Goal: Complete application form: Complete application form

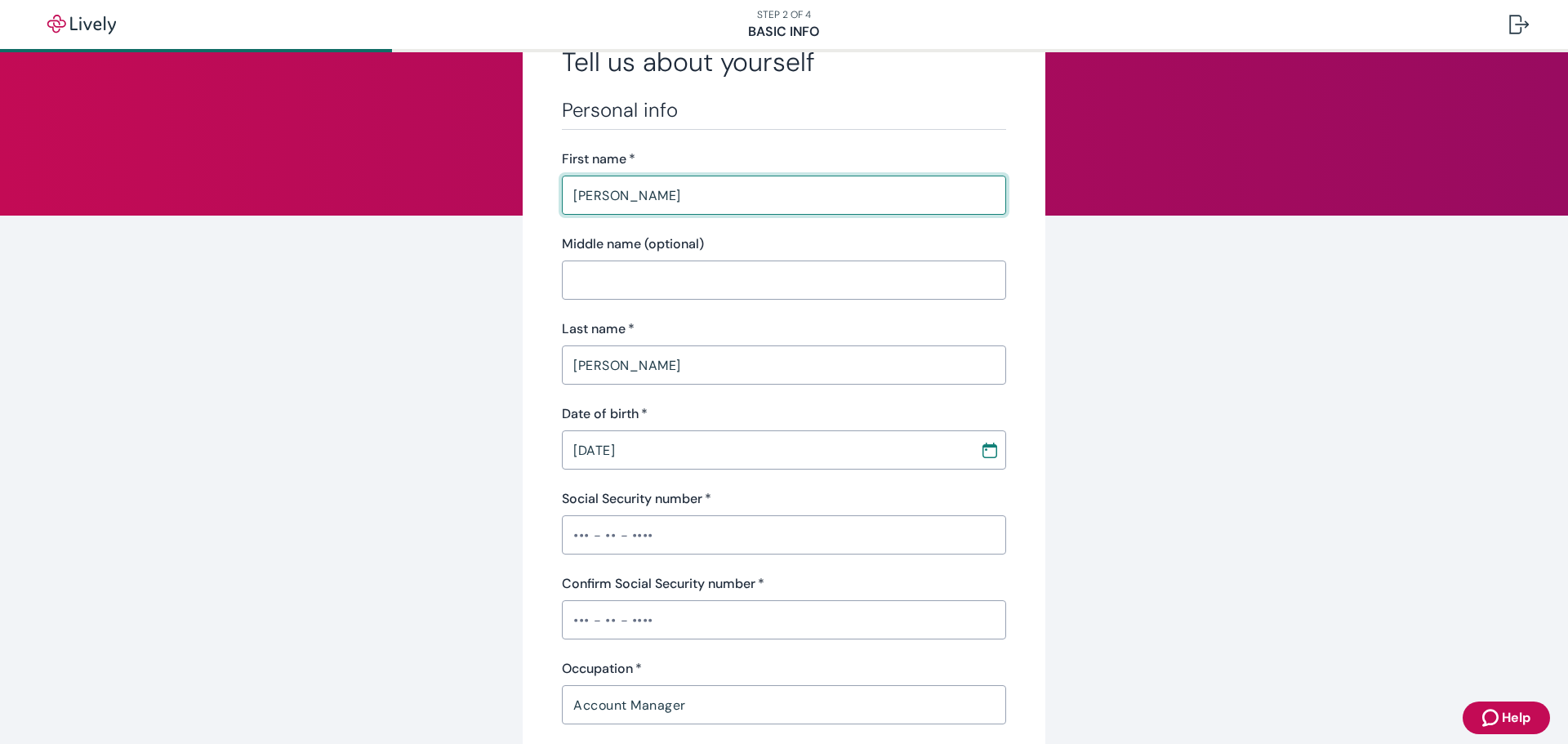
scroll to position [164, 0]
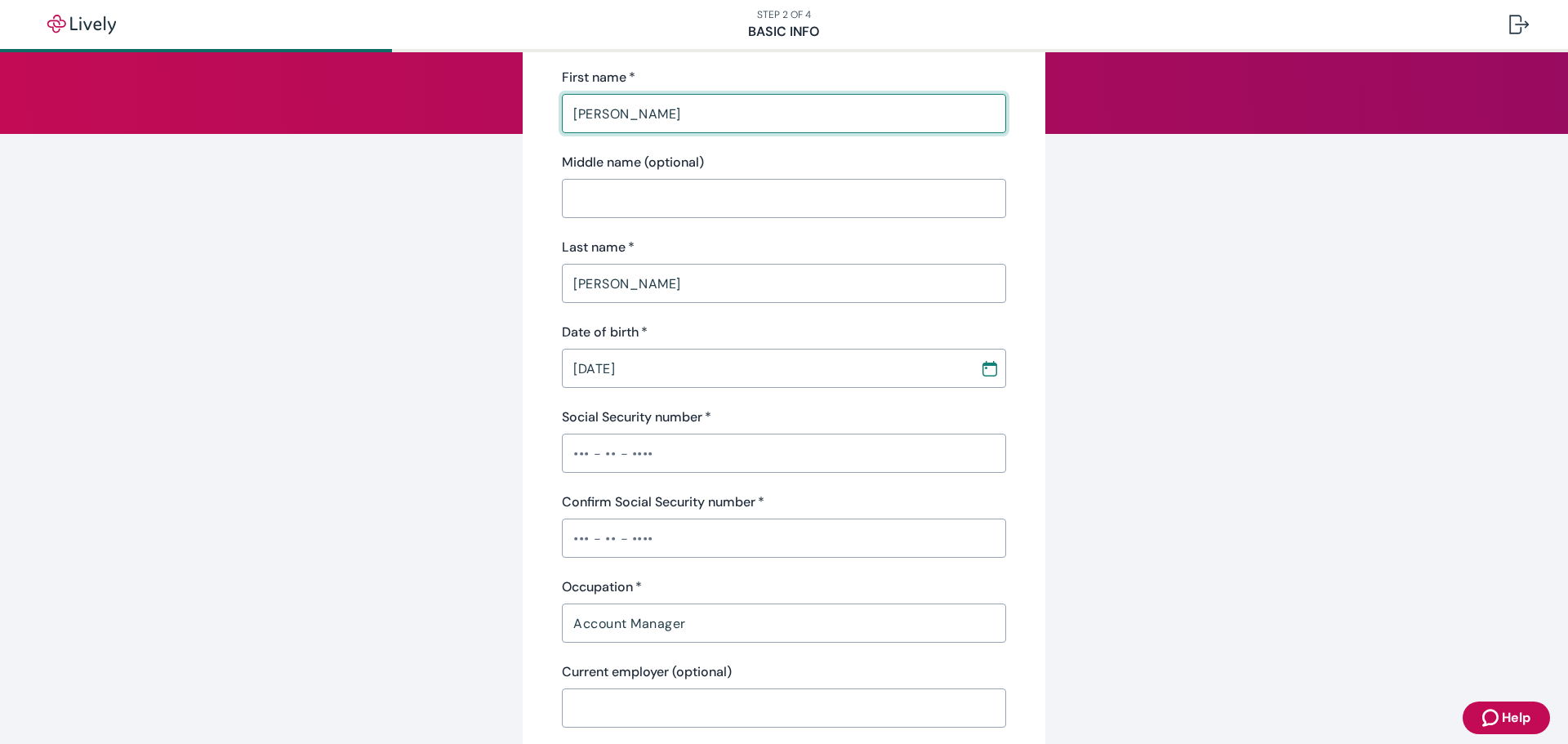
click at [771, 452] on input "Social Security number   *" at bounding box center [783, 454] width 444 height 33
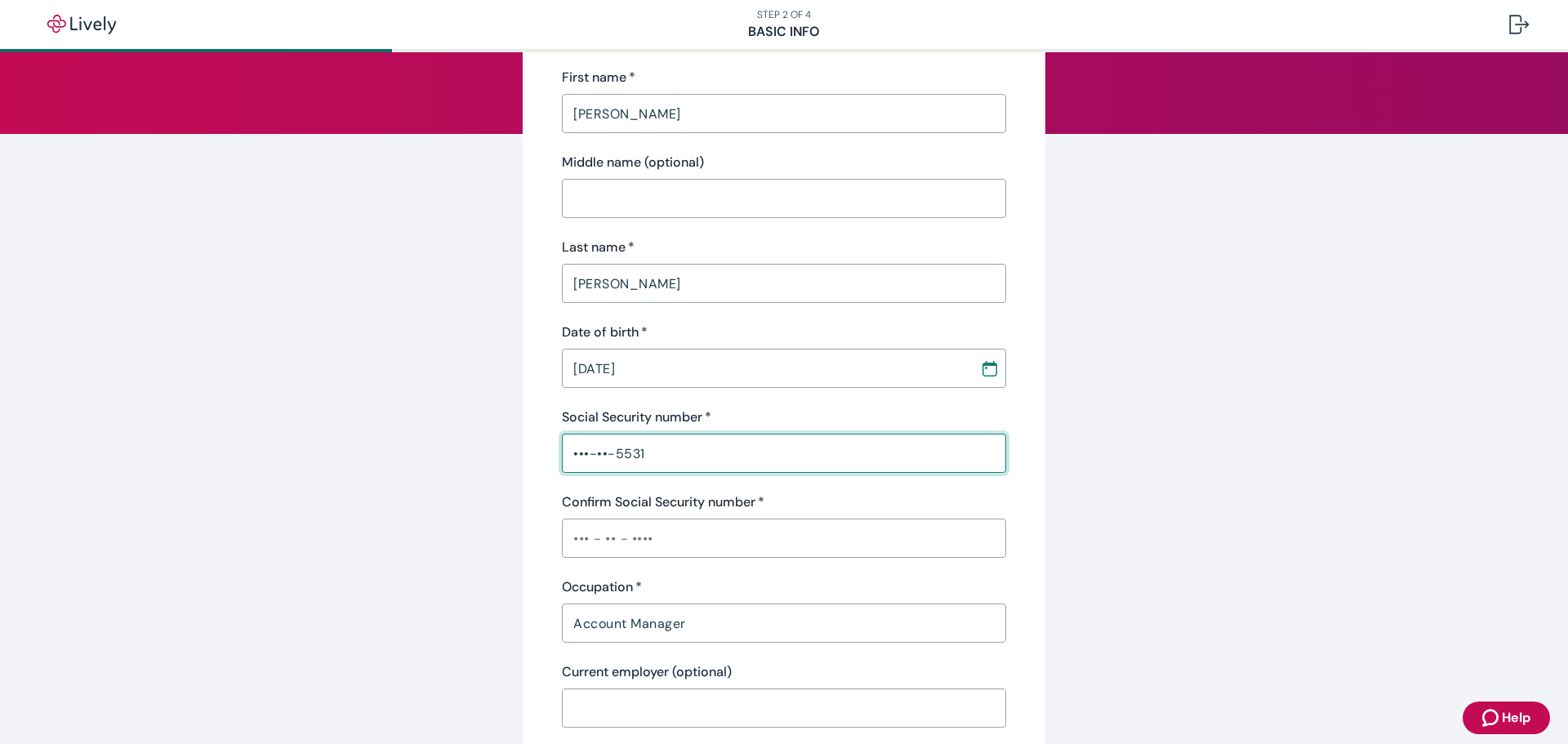
type input "•••-••-5531"
click at [727, 545] on input "Confirm Social Security number   *" at bounding box center [783, 539] width 444 height 33
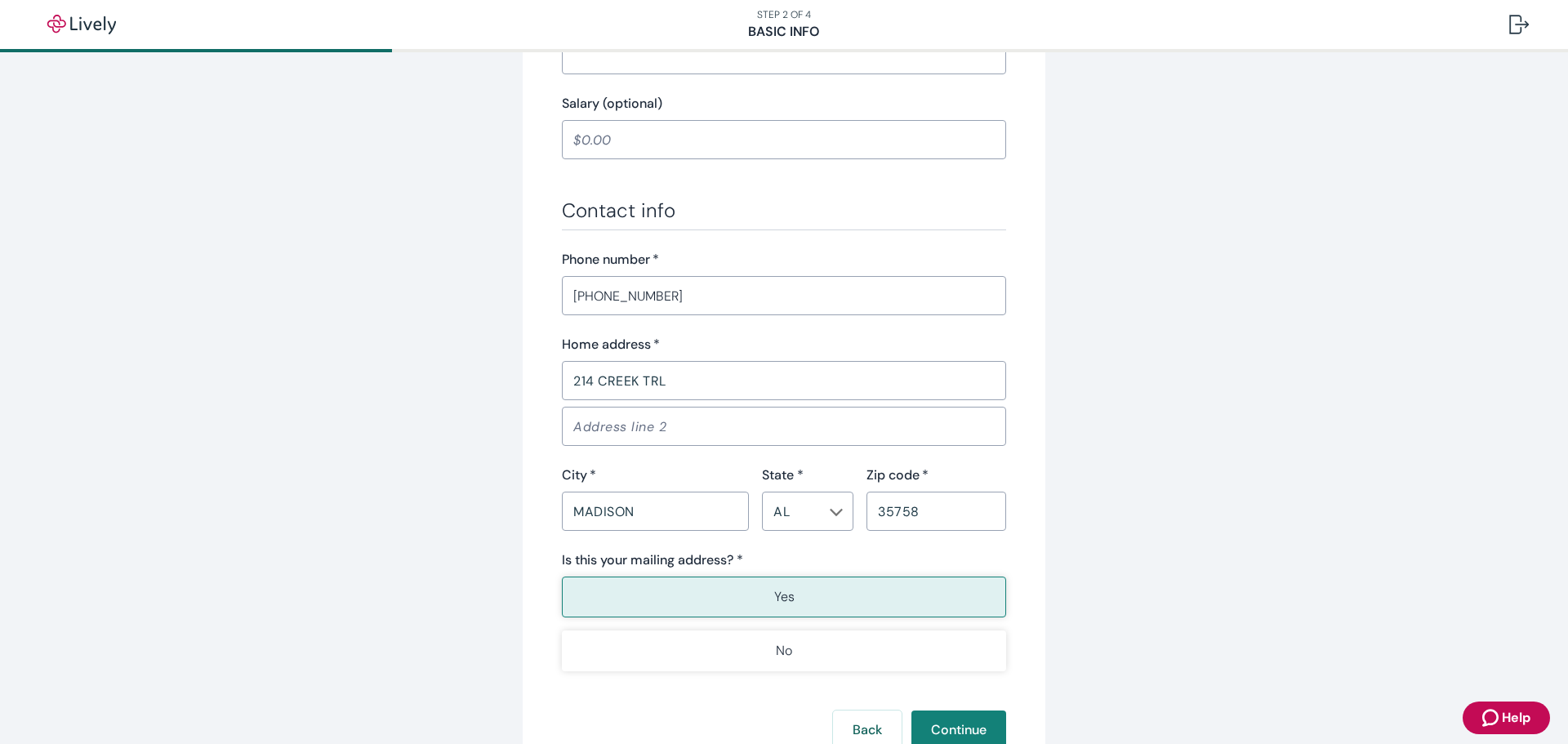
scroll to position [899, 0]
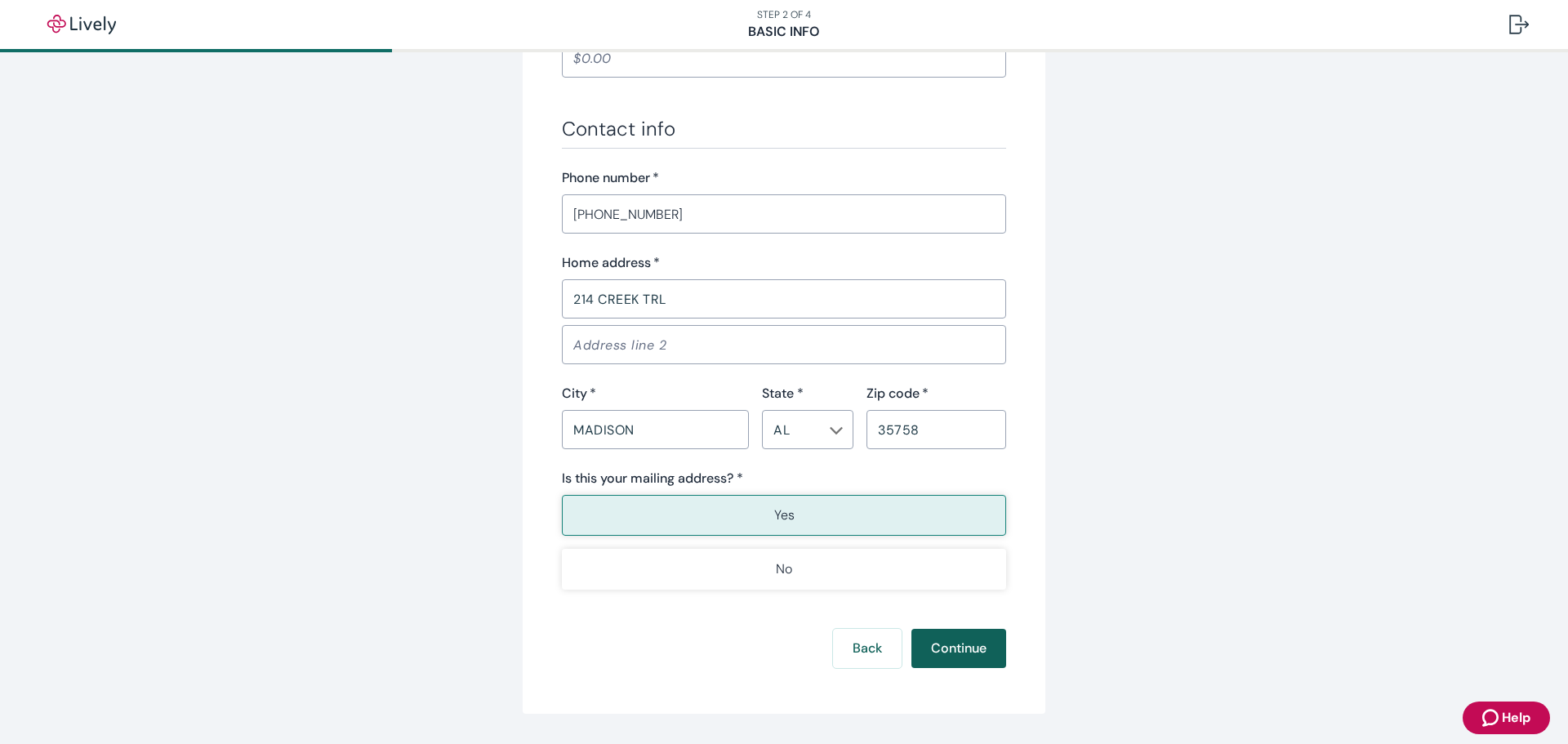
type input "•••-••-5531"
click at [968, 646] on button "Continue" at bounding box center [958, 649] width 94 height 40
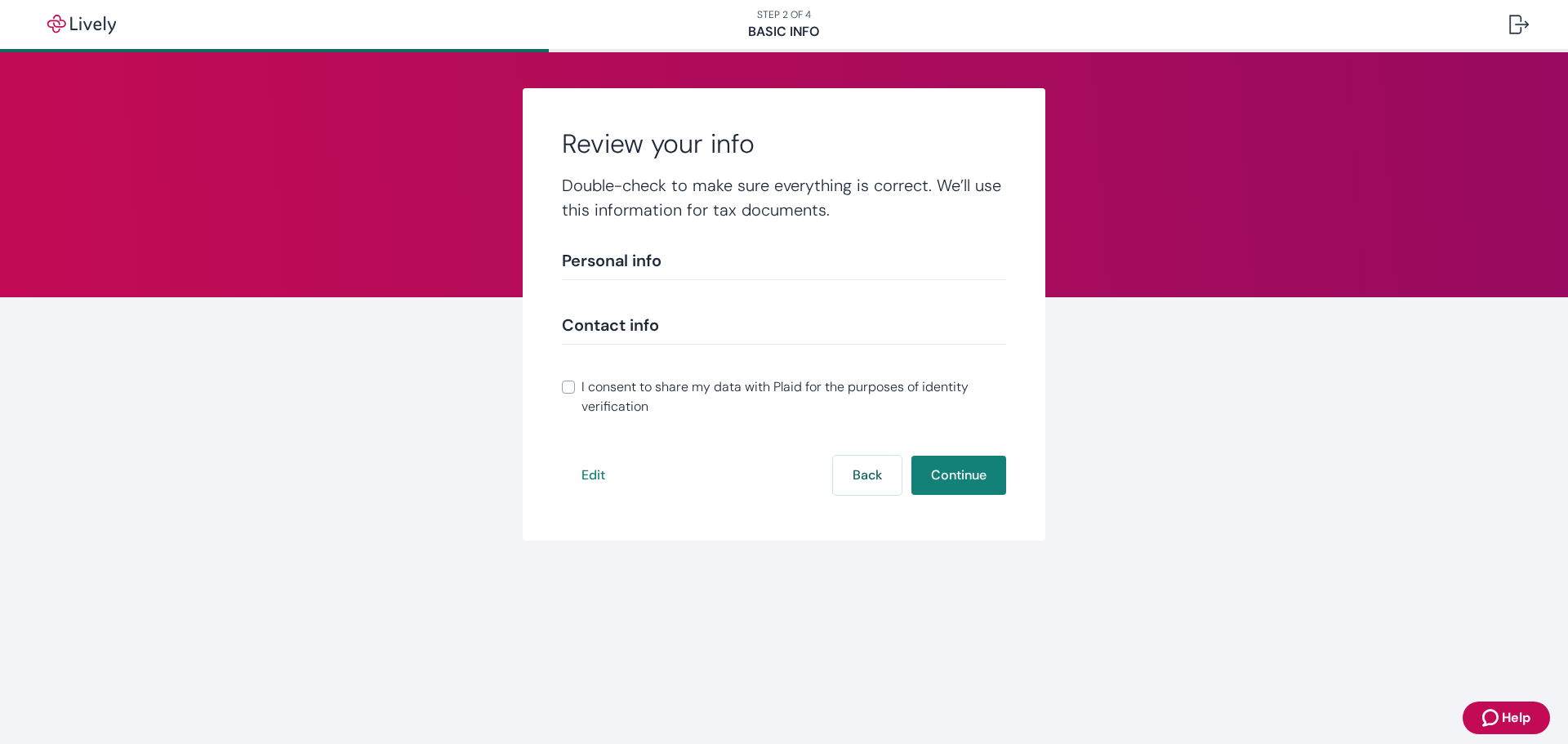
scroll to position [182, 0]
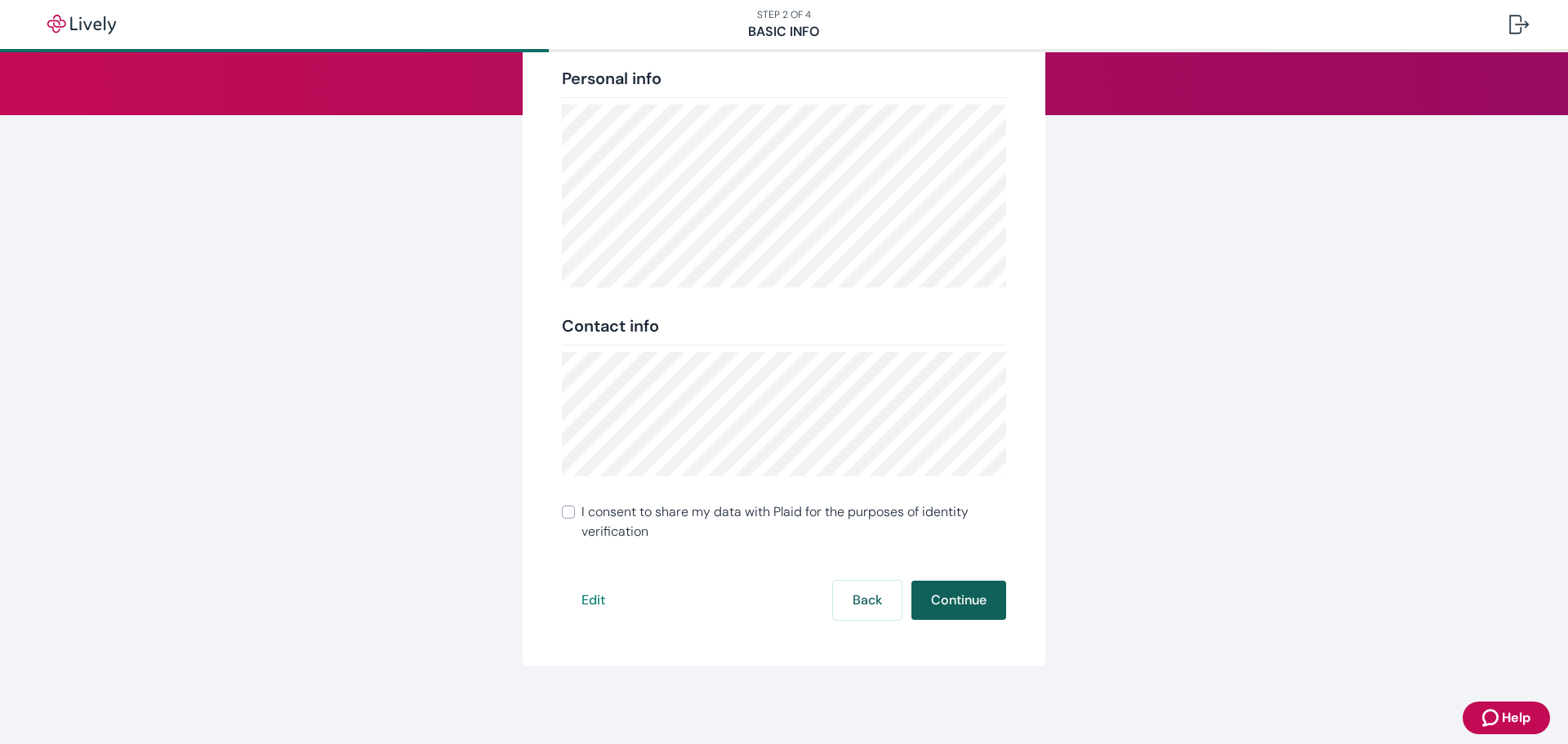
click at [951, 595] on button "Continue" at bounding box center [958, 600] width 94 height 40
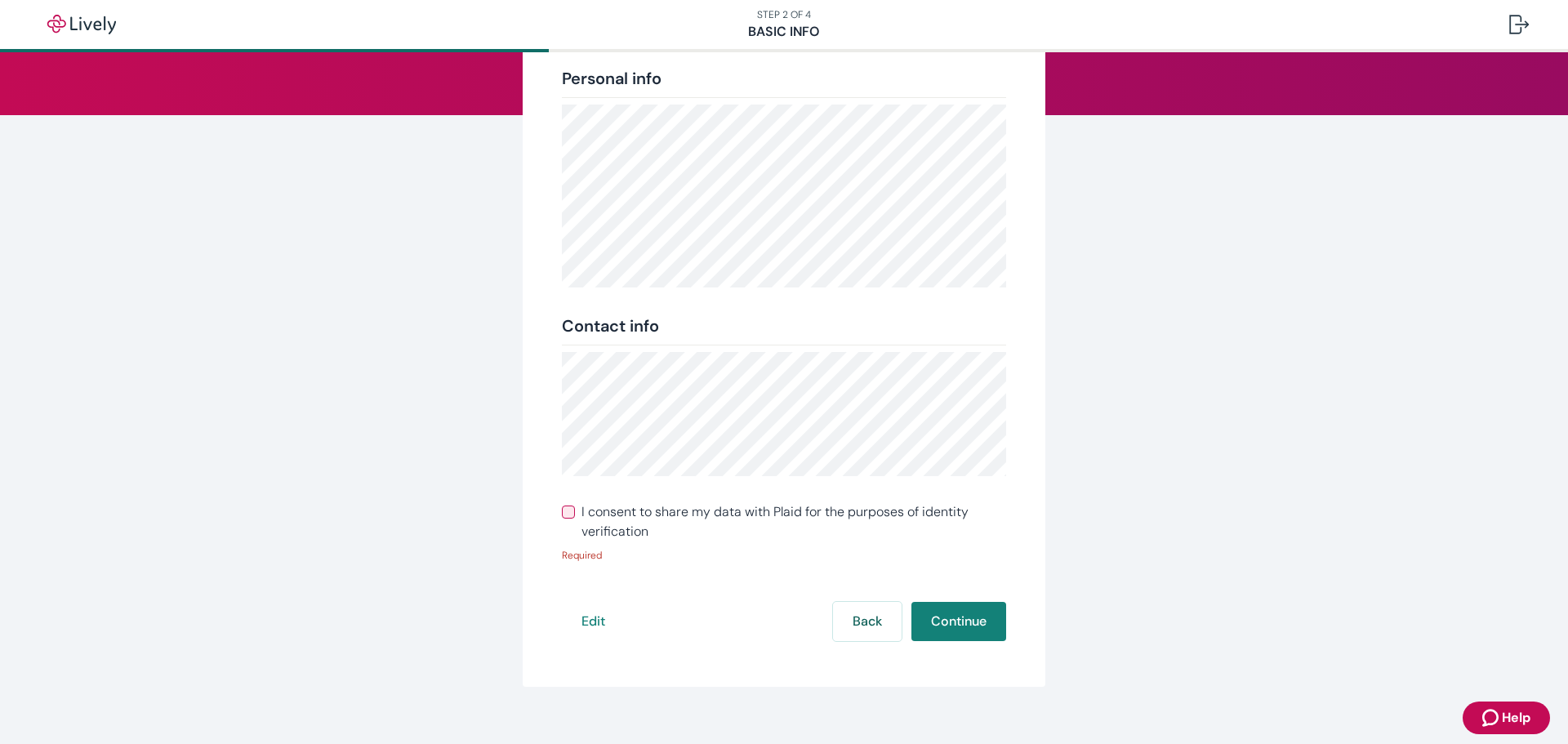
click at [909, 513] on span "I consent to share my data with Plaid for the purposes of identity verification" at bounding box center [794, 521] width 425 height 40
click at [575, 513] on input "I consent to share my data with Plaid for the purposes of identity verification" at bounding box center [568, 513] width 13 height 13
checkbox input "true"
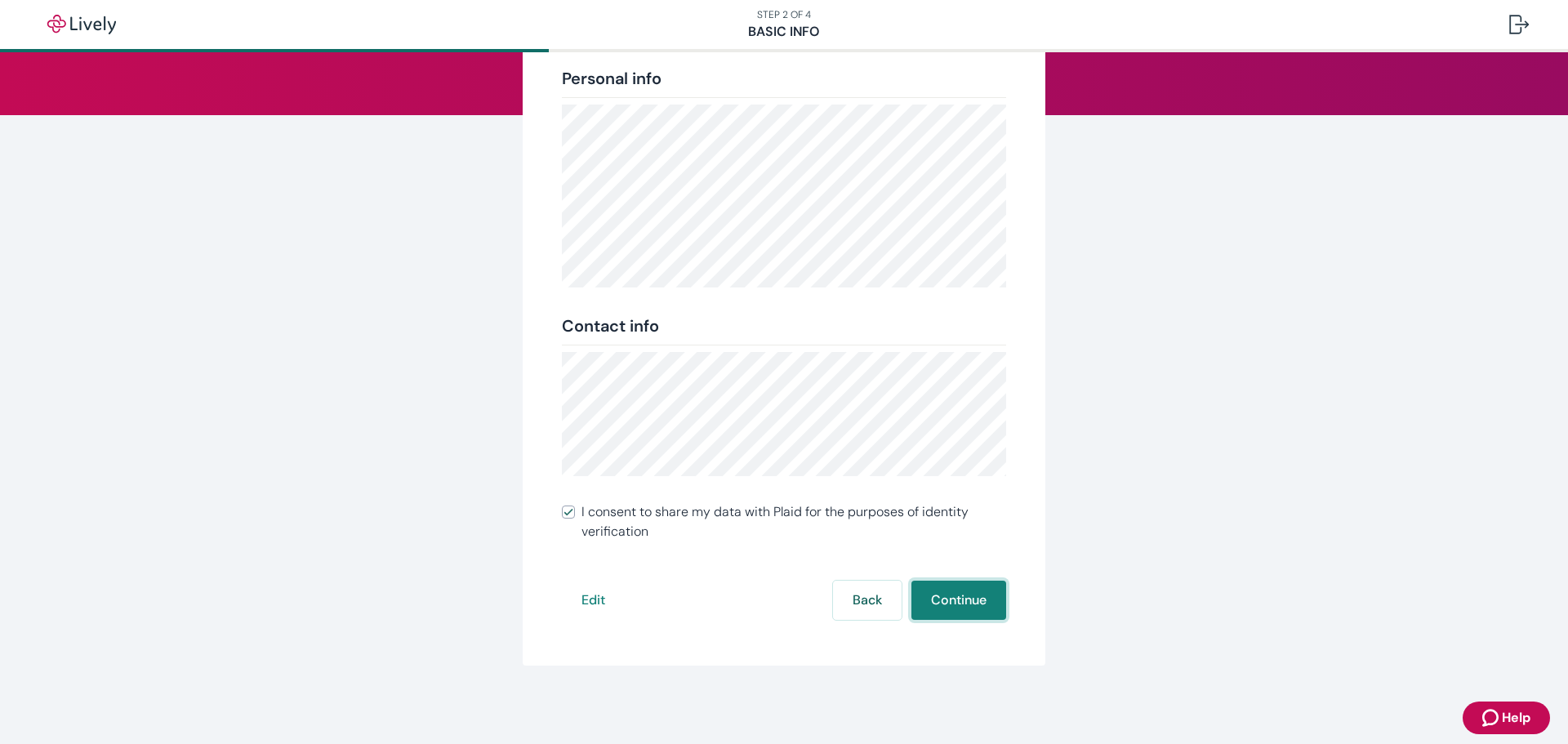
click at [954, 600] on button "Continue" at bounding box center [958, 600] width 94 height 40
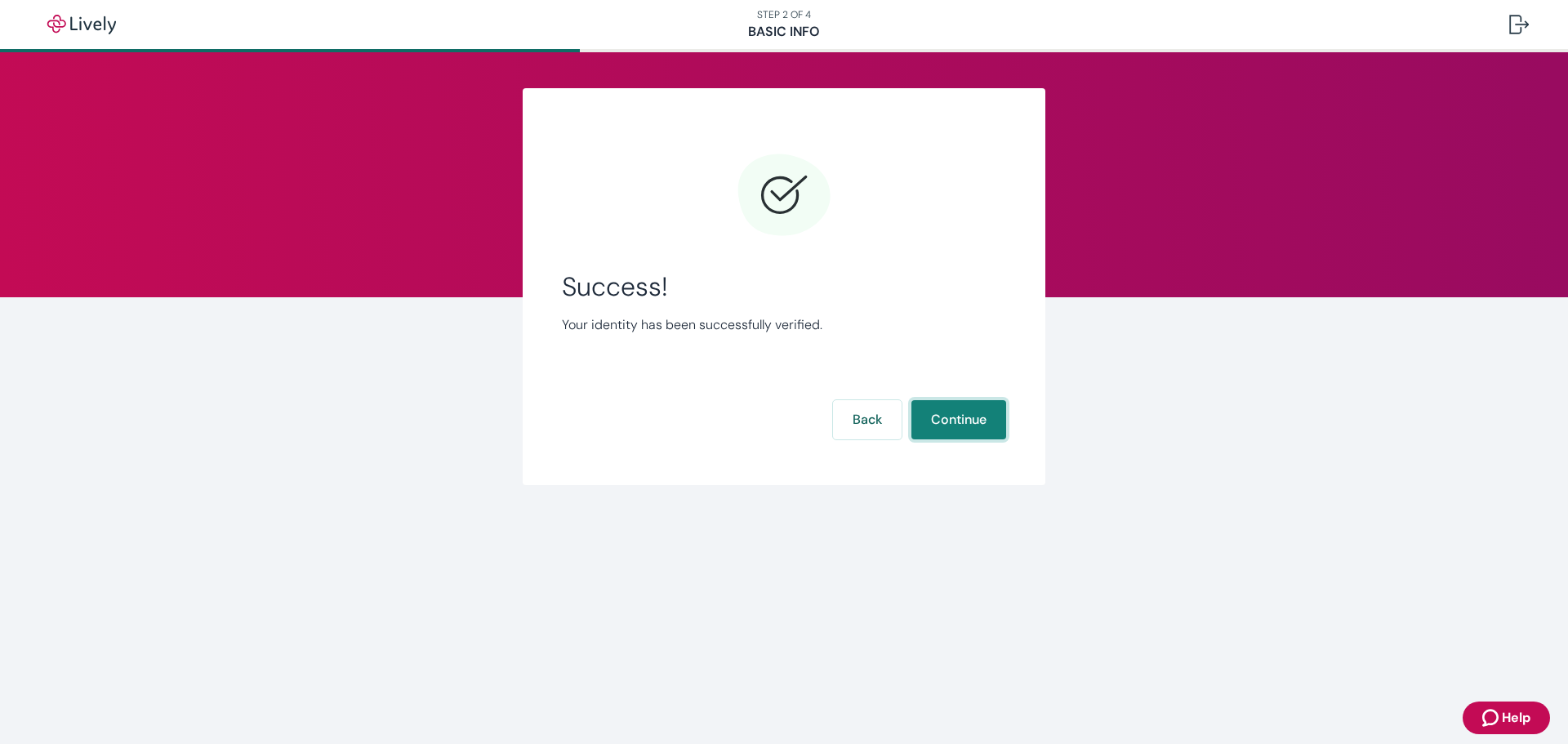
click at [991, 422] on button "Continue" at bounding box center [958, 419] width 94 height 40
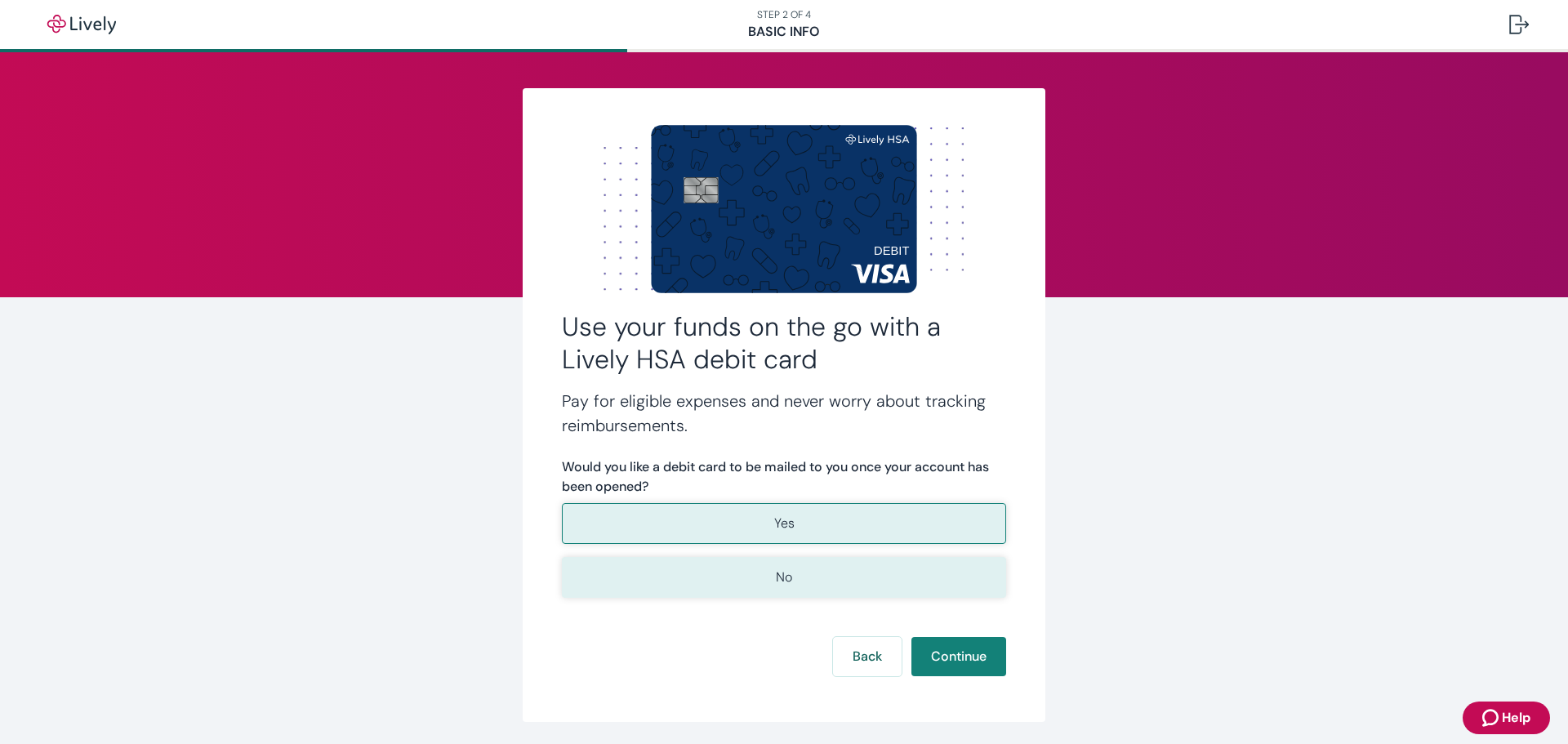
click at [942, 560] on button "No" at bounding box center [783, 577] width 444 height 40
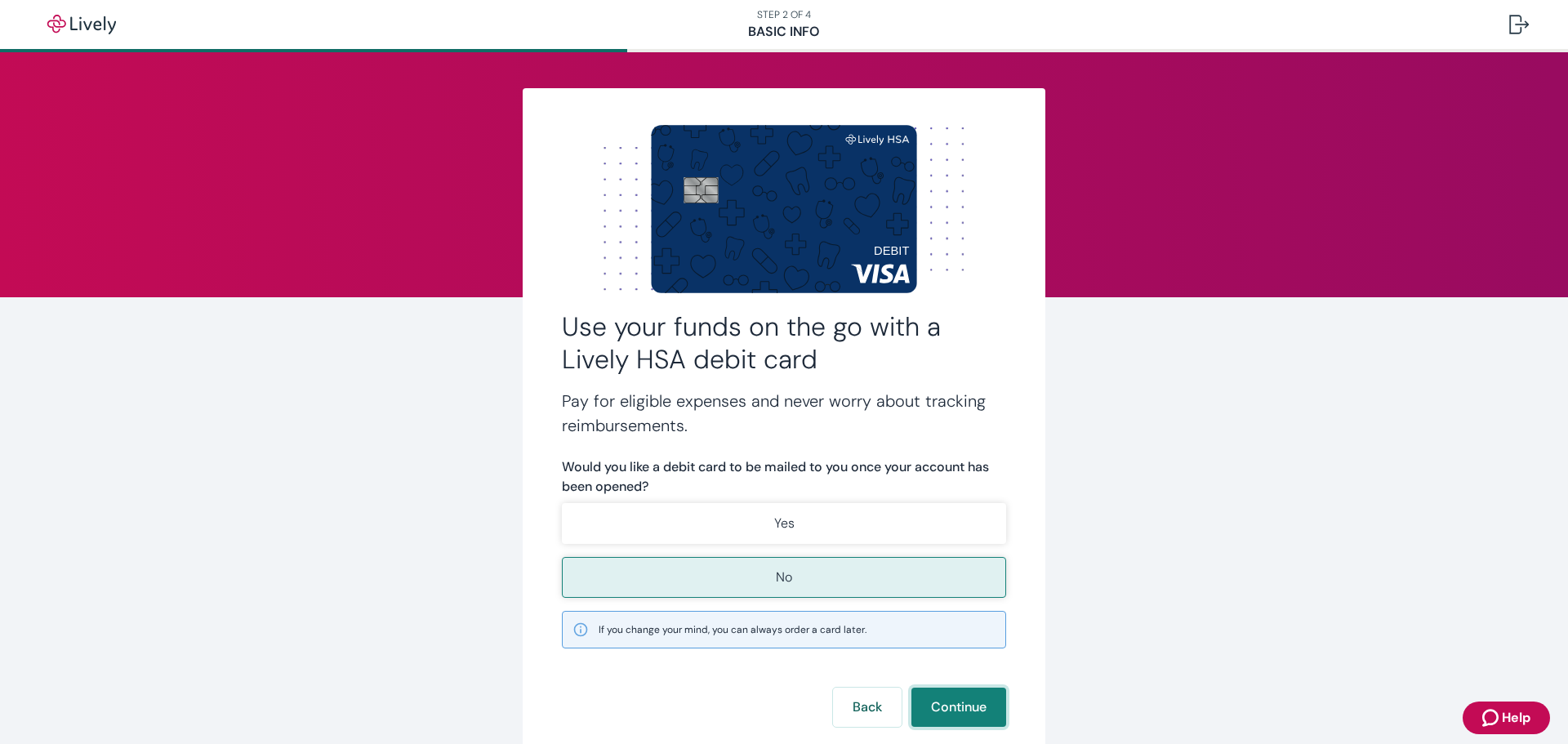
click at [978, 705] on button "Continue" at bounding box center [958, 707] width 94 height 40
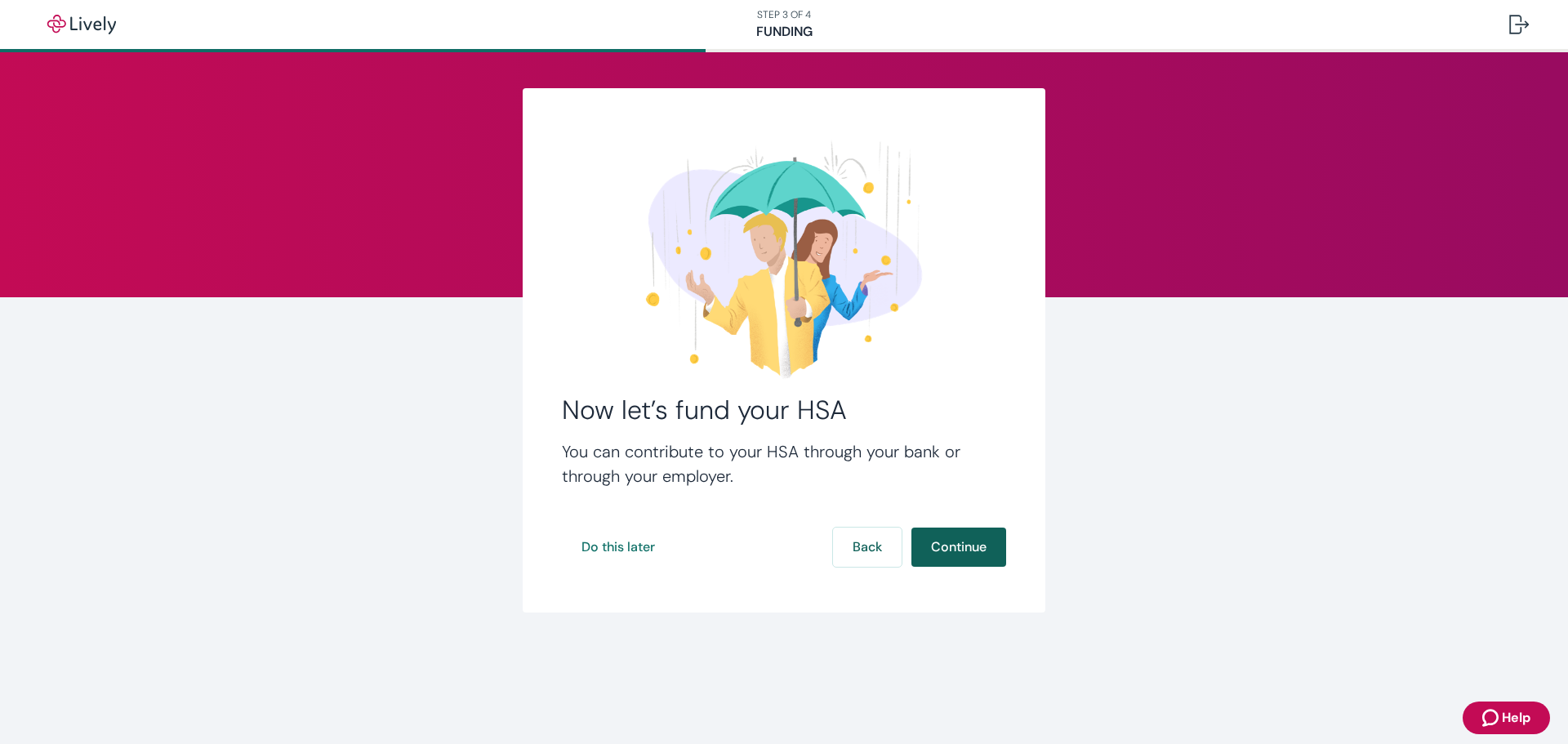
click at [980, 550] on button "Continue" at bounding box center [958, 547] width 94 height 40
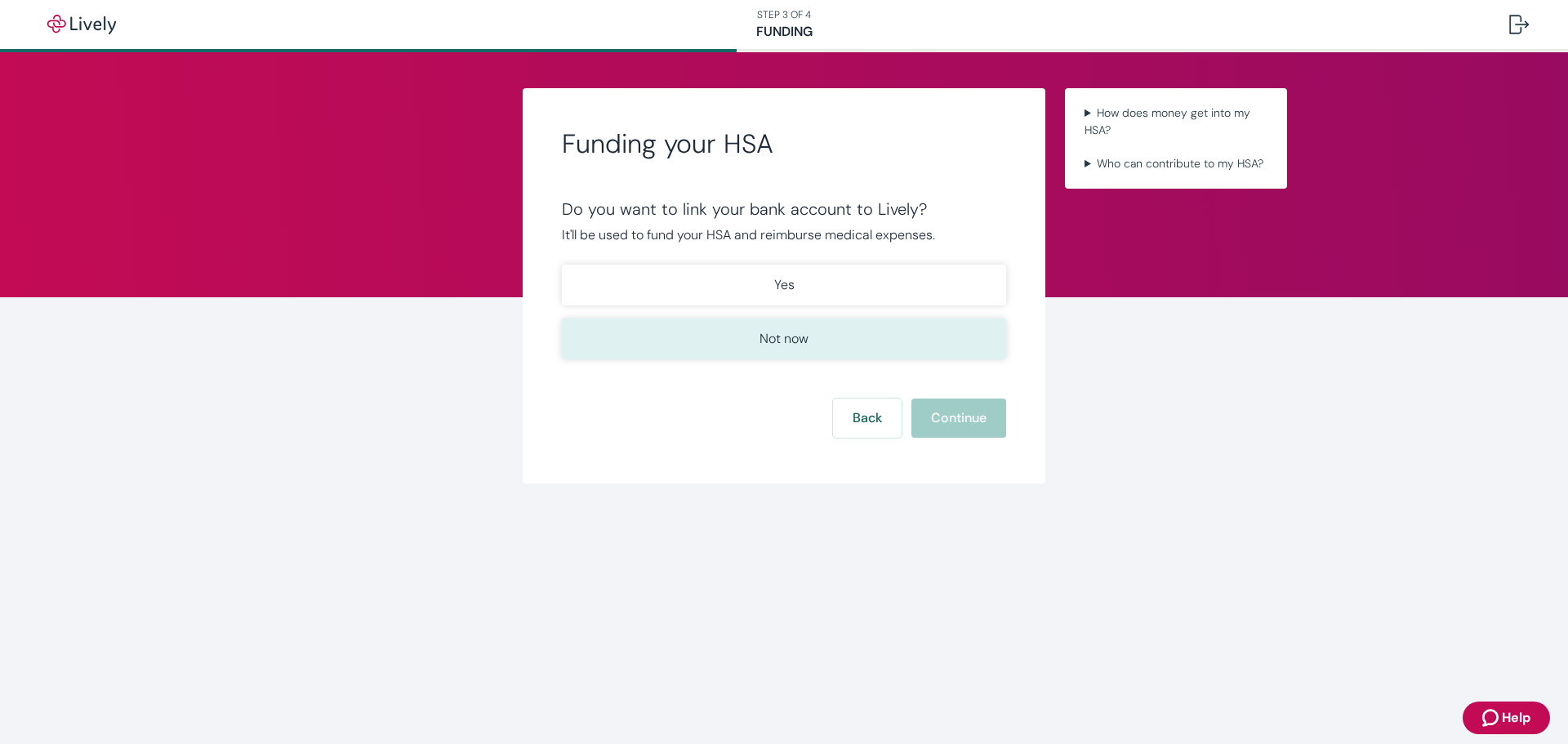
click at [900, 340] on button "Not now" at bounding box center [783, 339] width 444 height 40
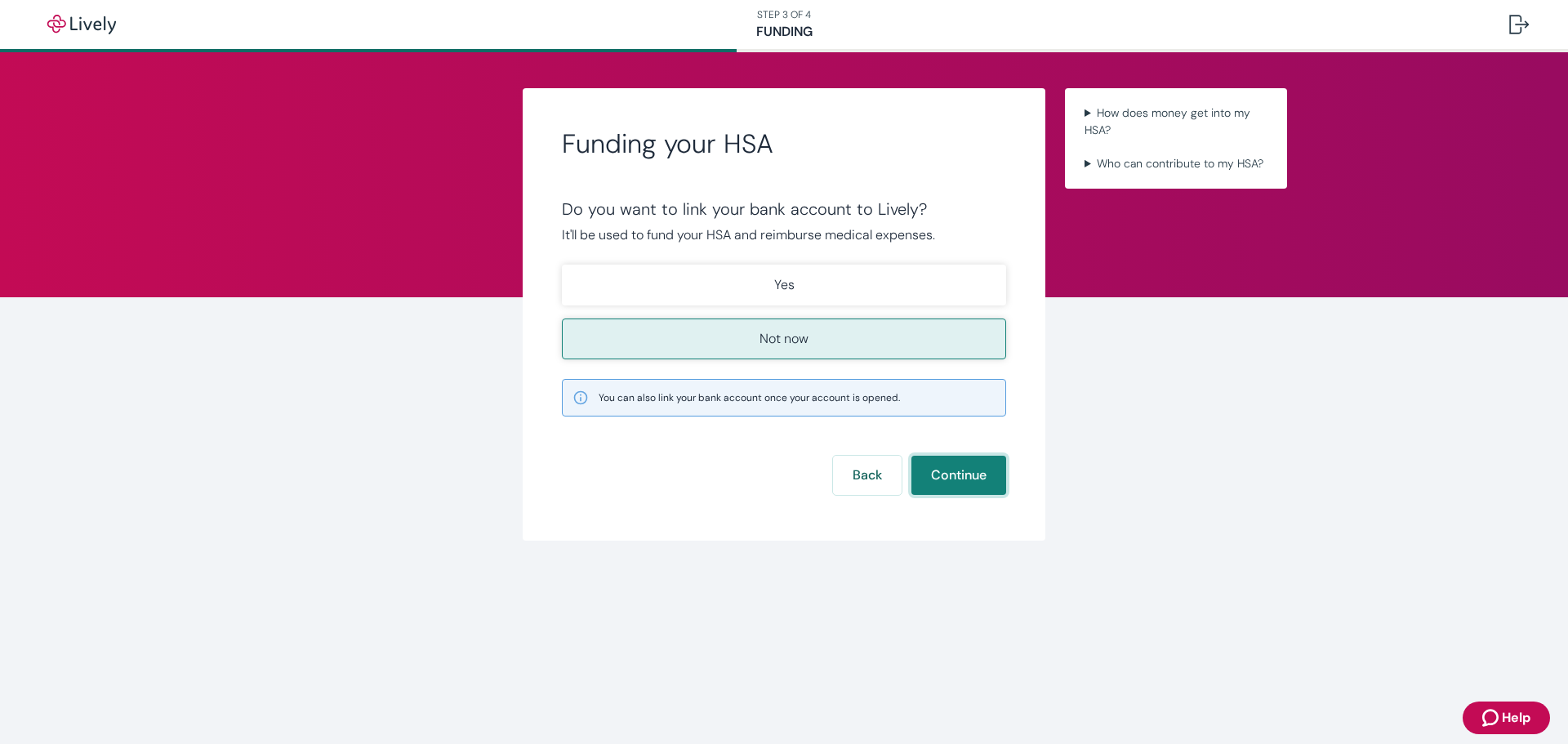
click at [963, 467] on button "Continue" at bounding box center [958, 475] width 94 height 40
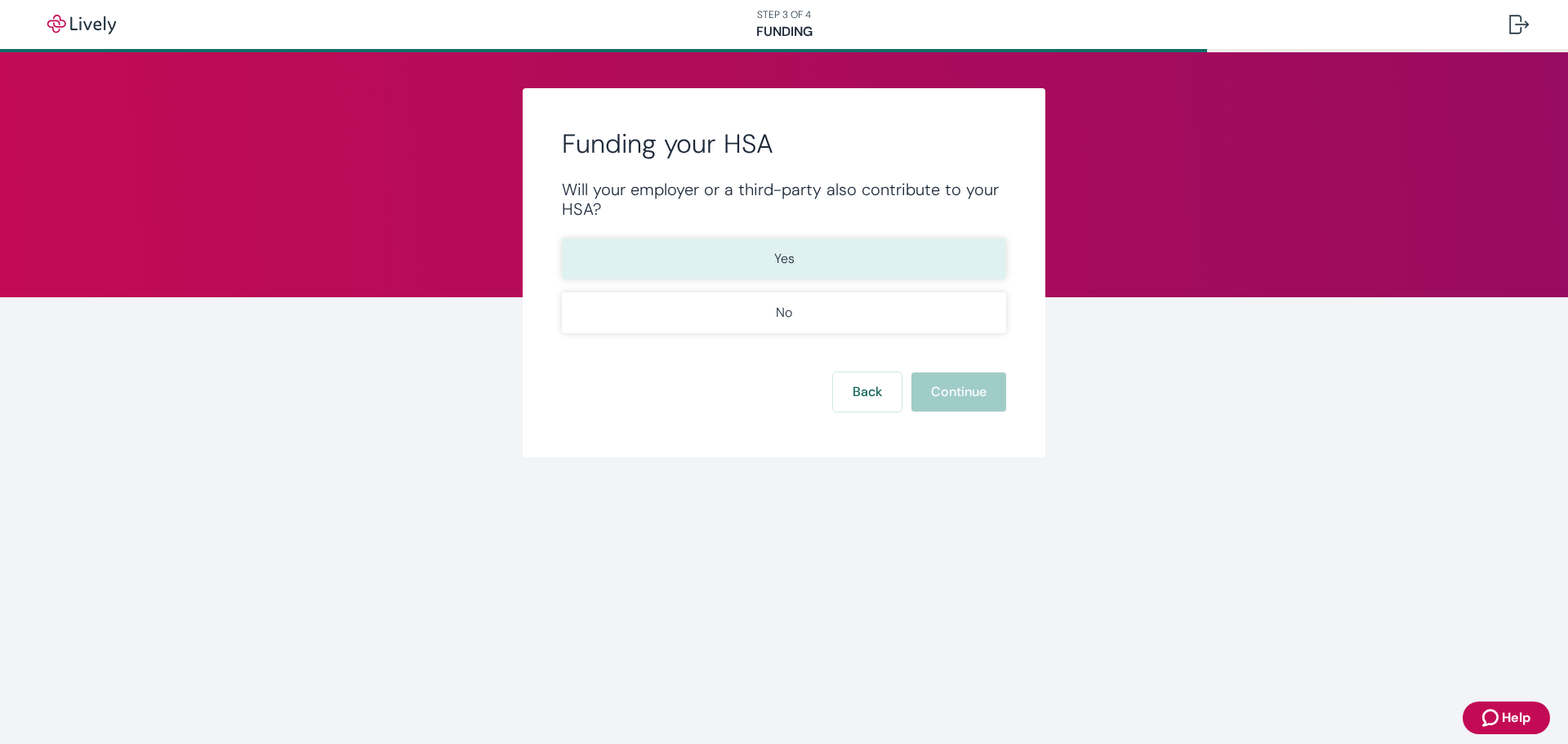
click at [878, 267] on button "Yes" at bounding box center [783, 259] width 444 height 40
click at [953, 394] on button "Continue" at bounding box center [958, 392] width 94 height 40
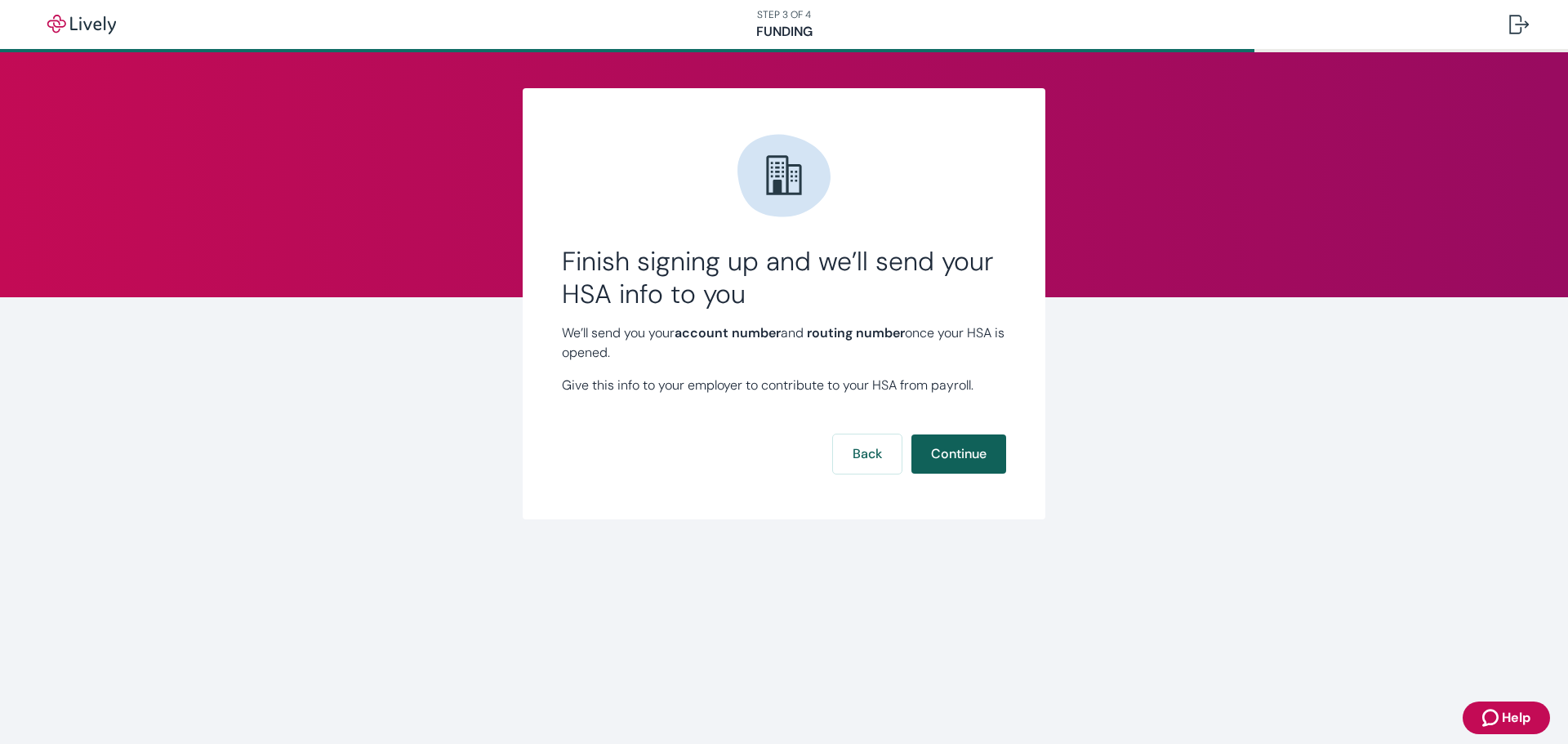
click at [967, 452] on button "Continue" at bounding box center [958, 454] width 94 height 40
